Goal: Find specific page/section: Find specific page/section

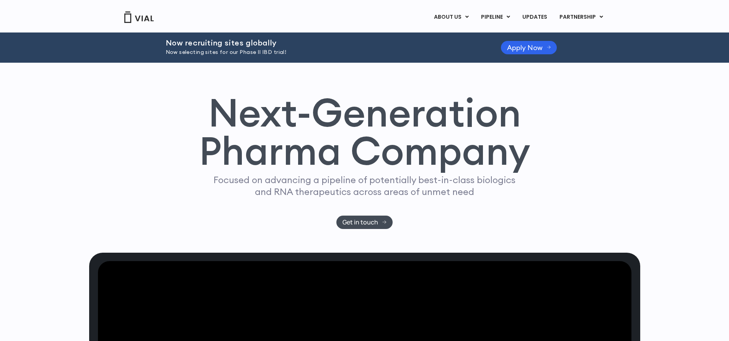
click at [453, 91] on div "Next-Generation Pharma Company Focused on advancing a pipeline of potentially b…" at bounding box center [364, 158] width 551 height 190
click at [583, 38] on link "LICENSING" at bounding box center [572, 36] width 67 height 12
